Goal: Task Accomplishment & Management: Manage account settings

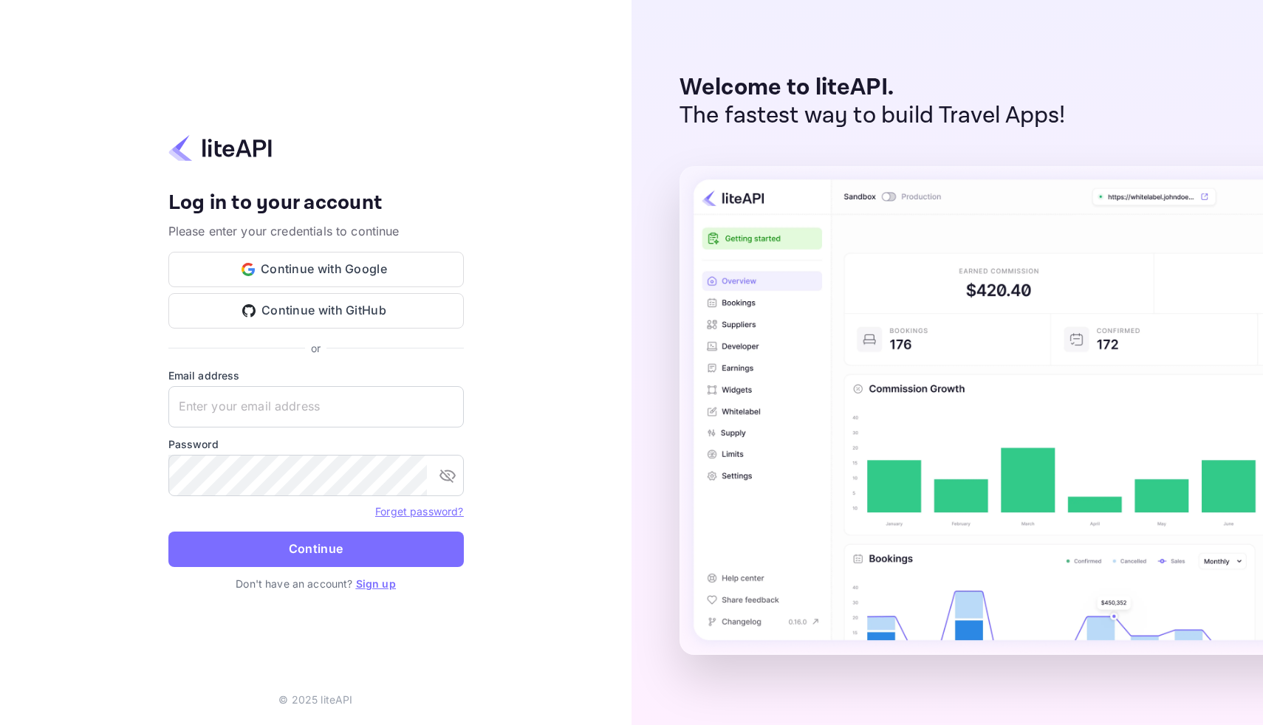
type input "[EMAIL_ADDRESS][DOMAIN_NAME]"
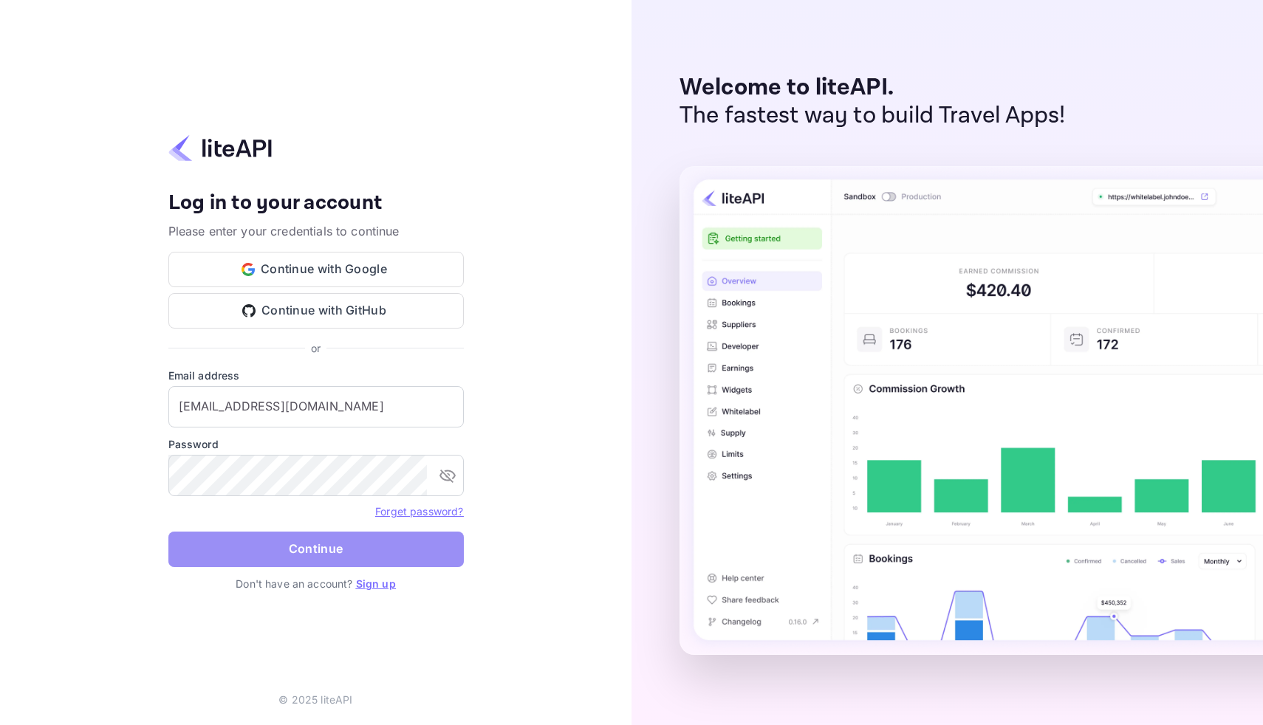
click at [348, 539] on button "Continue" at bounding box center [315, 549] width 295 height 35
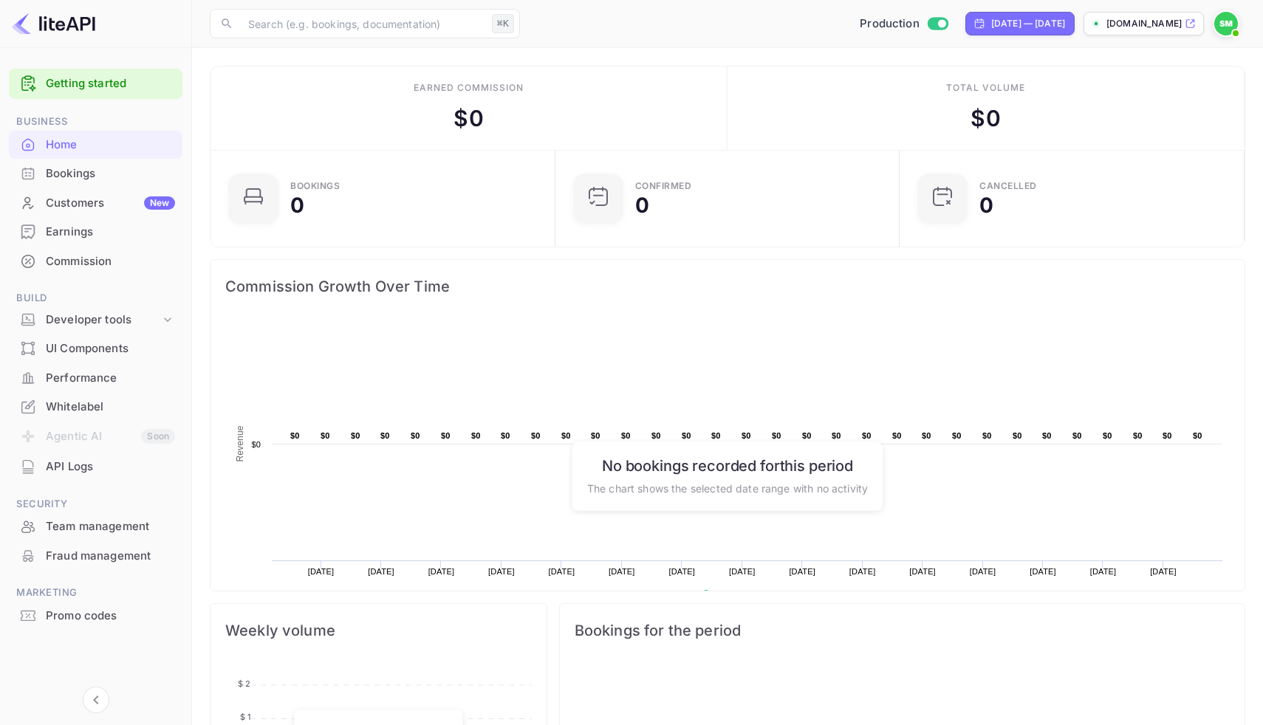
click at [68, 403] on div "Whitelabel" at bounding box center [110, 407] width 129 height 17
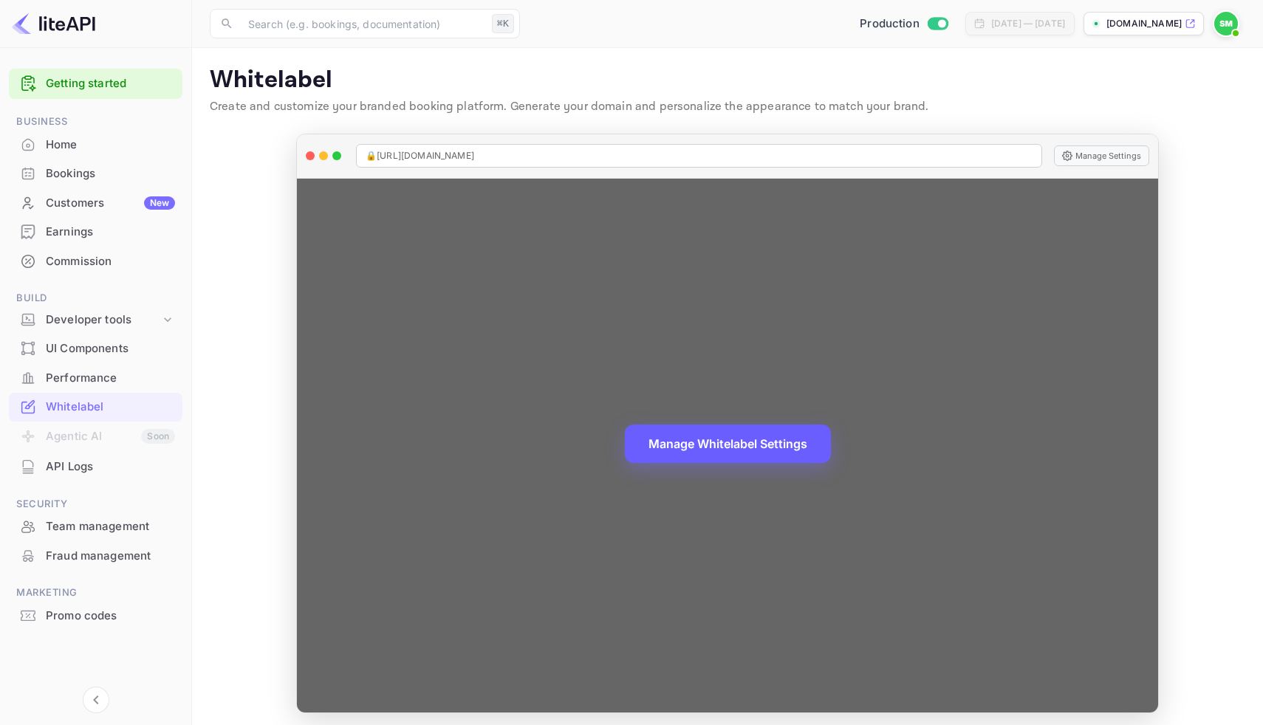
click at [708, 448] on button "Manage Whitelabel Settings" at bounding box center [728, 444] width 206 height 38
